Goal: Communication & Community: Participate in discussion

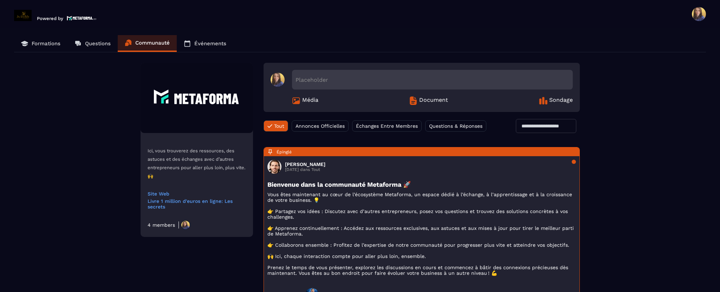
click at [436, 126] on span "Questions & Réponses" at bounding box center [455, 126] width 53 height 6
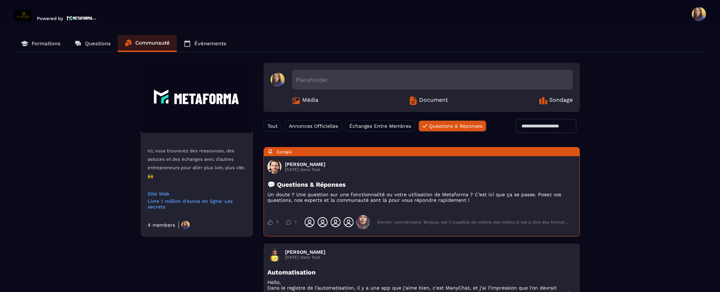
click at [329, 125] on span "Annonces Officielles" at bounding box center [313, 126] width 49 height 6
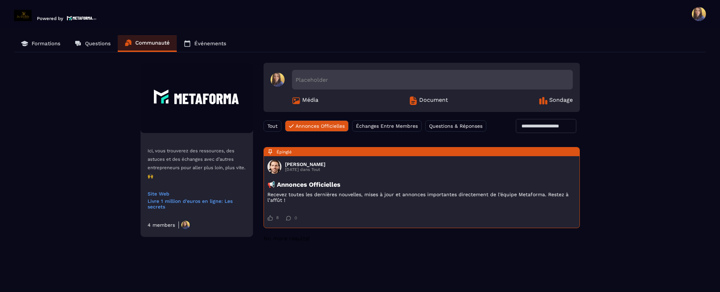
click at [377, 124] on span "Échanges Entre Membres" at bounding box center [387, 126] width 62 height 6
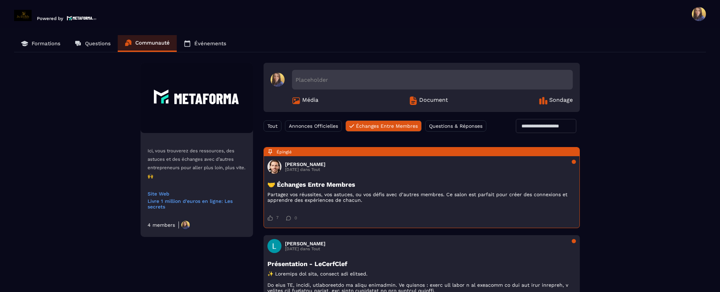
click at [90, 43] on p "Questions" at bounding box center [98, 43] width 26 height 6
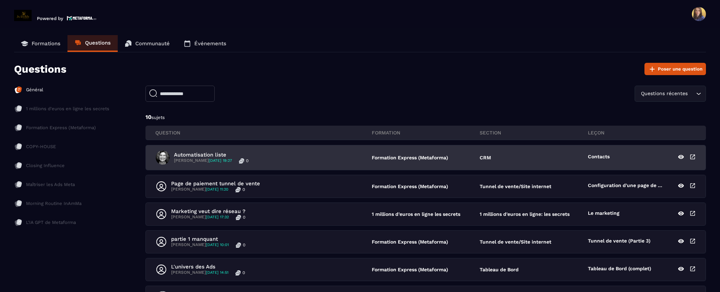
click at [214, 156] on p "Automatisation liste" at bounding box center [211, 155] width 74 height 6
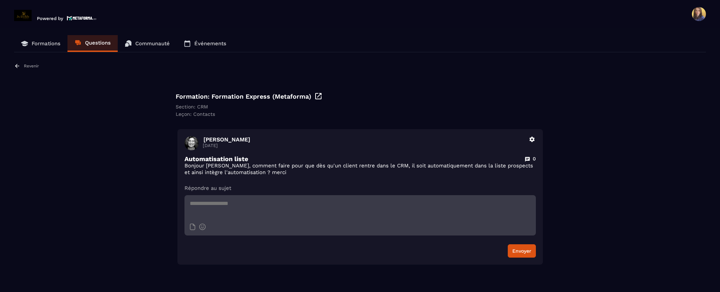
click at [56, 45] on p "Formations" at bounding box center [46, 43] width 29 height 6
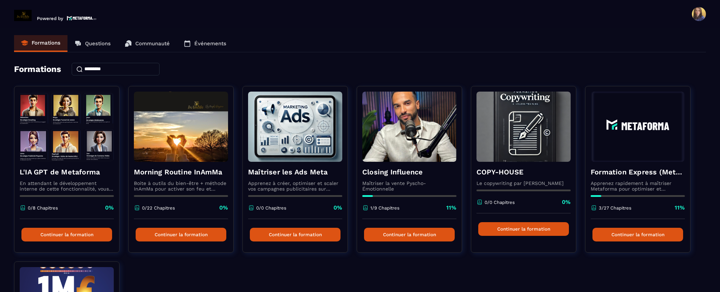
click at [104, 44] on p "Questions" at bounding box center [98, 43] width 26 height 6
